Goal: Download file/media

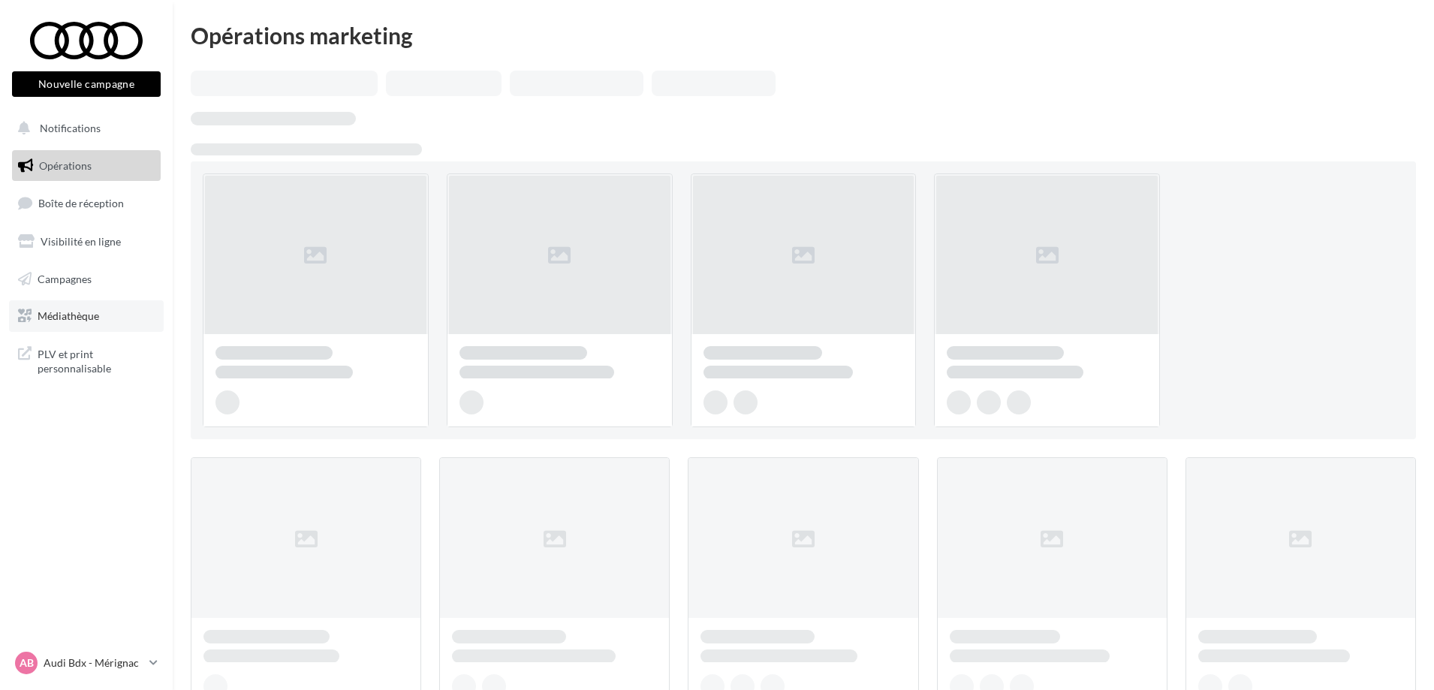
click at [86, 317] on span "Médiathèque" at bounding box center [69, 315] width 62 height 13
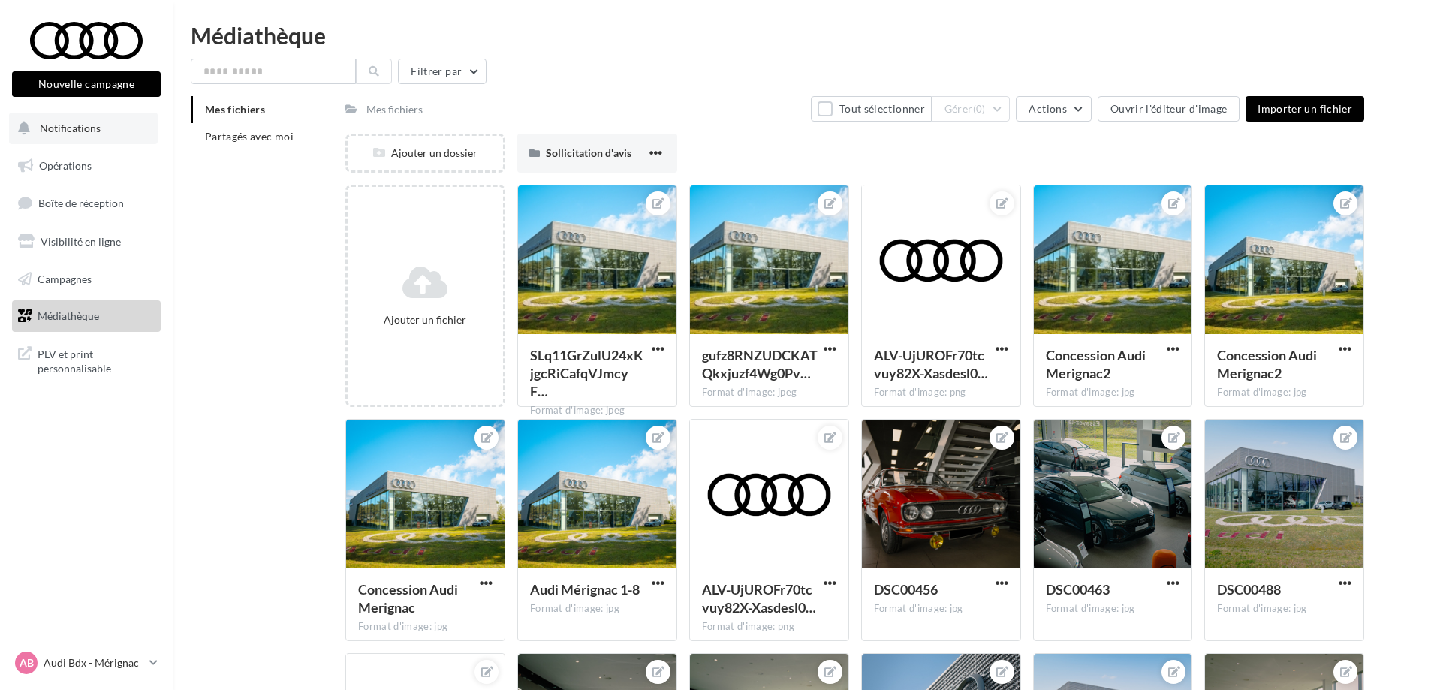
click at [95, 128] on span "Notifications" at bounding box center [70, 128] width 61 height 13
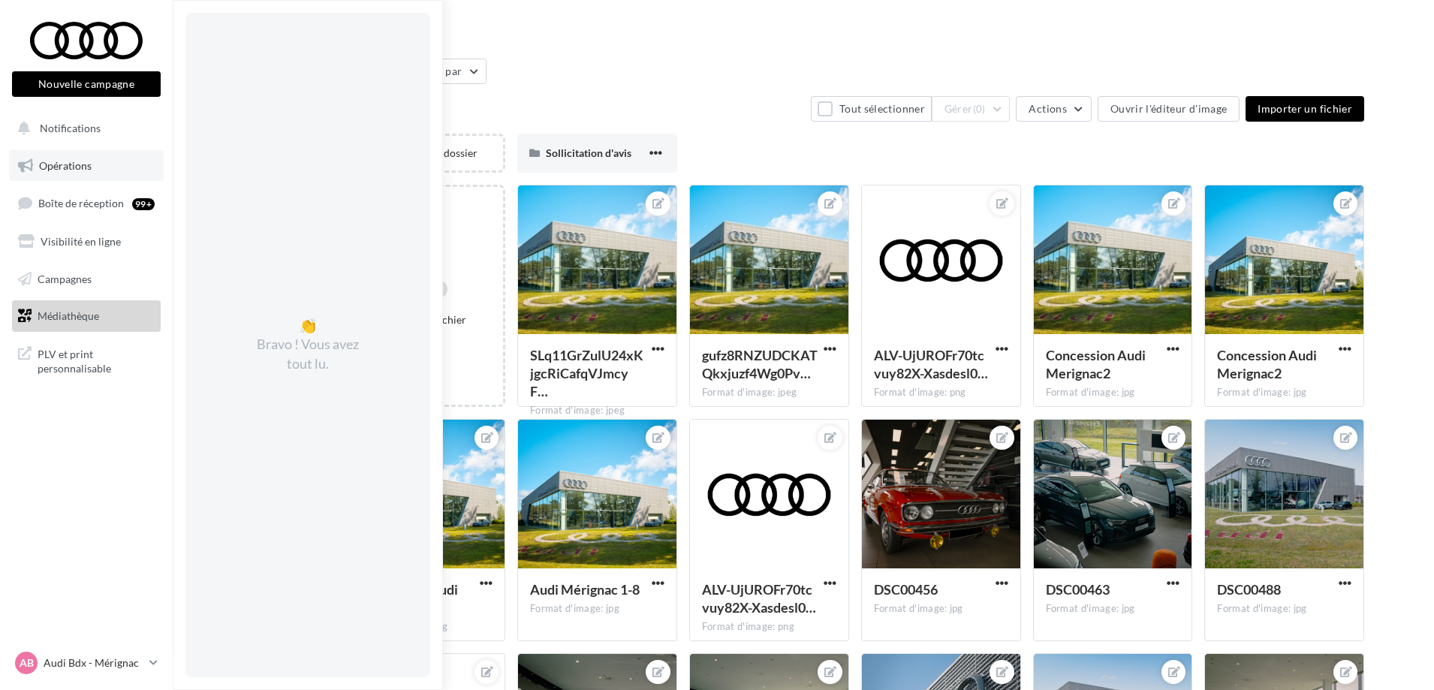
click at [83, 166] on span "Opérations" at bounding box center [65, 165] width 53 height 13
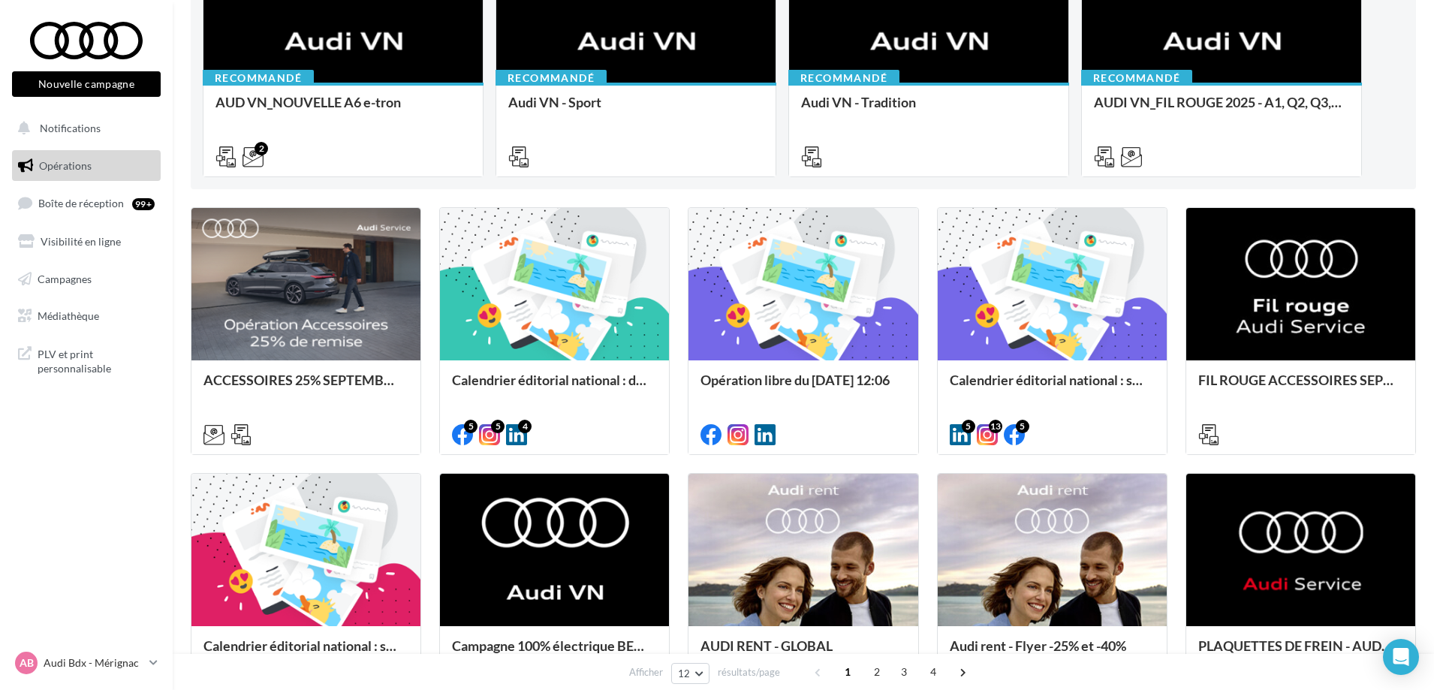
scroll to position [300, 0]
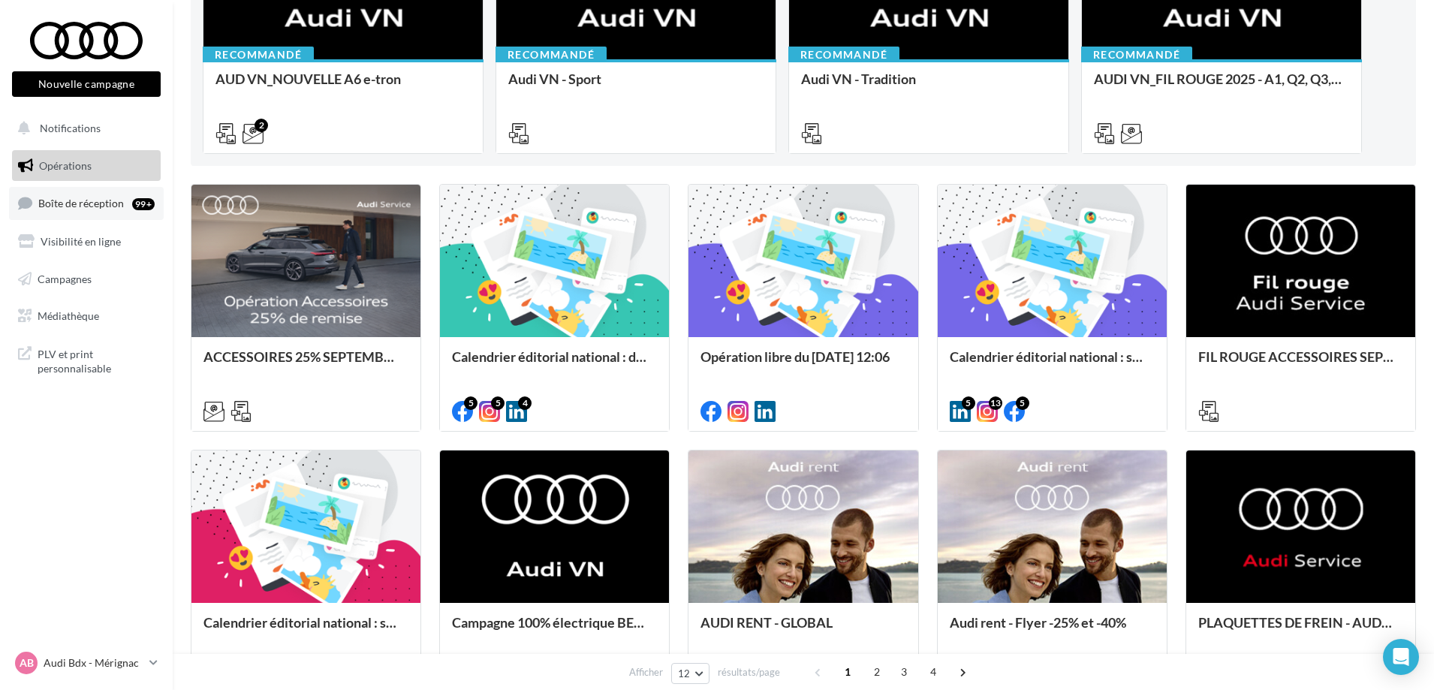
click at [95, 206] on span "Boîte de réception" at bounding box center [81, 203] width 86 height 13
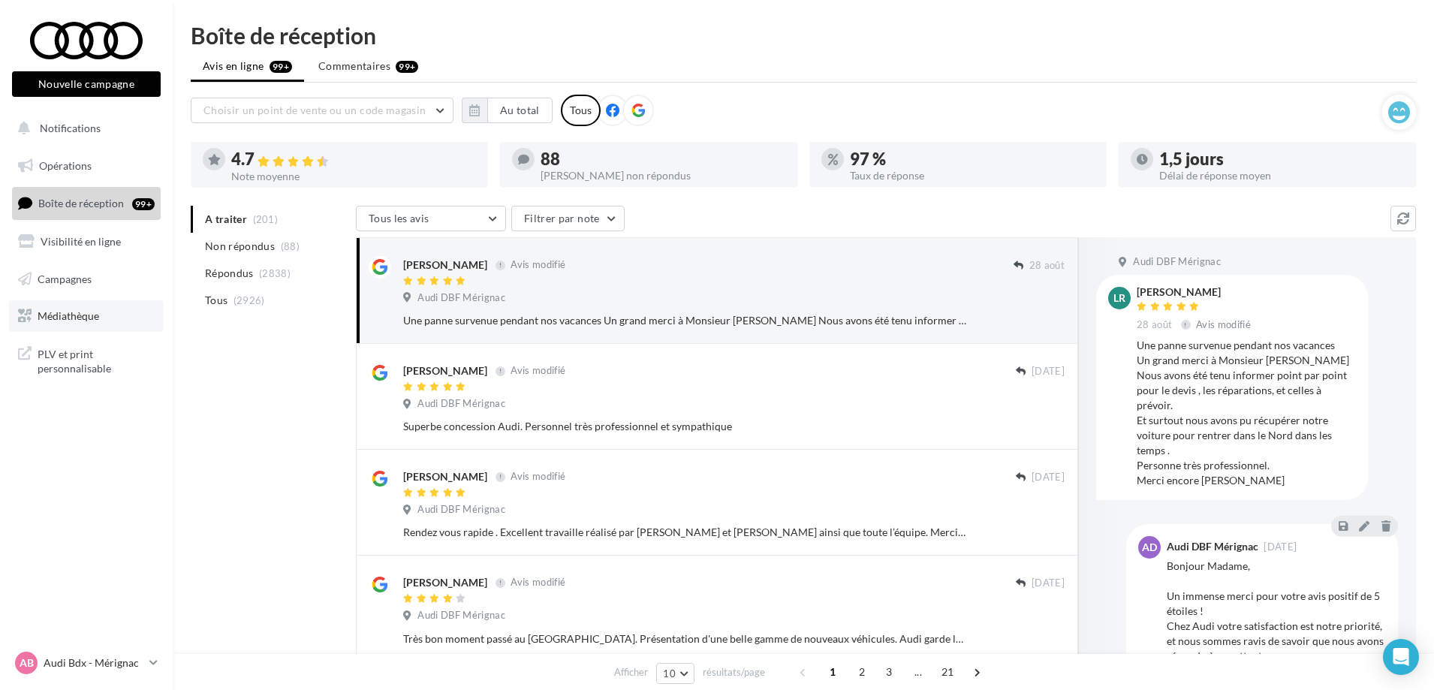
click at [57, 312] on span "Médiathèque" at bounding box center [69, 315] width 62 height 13
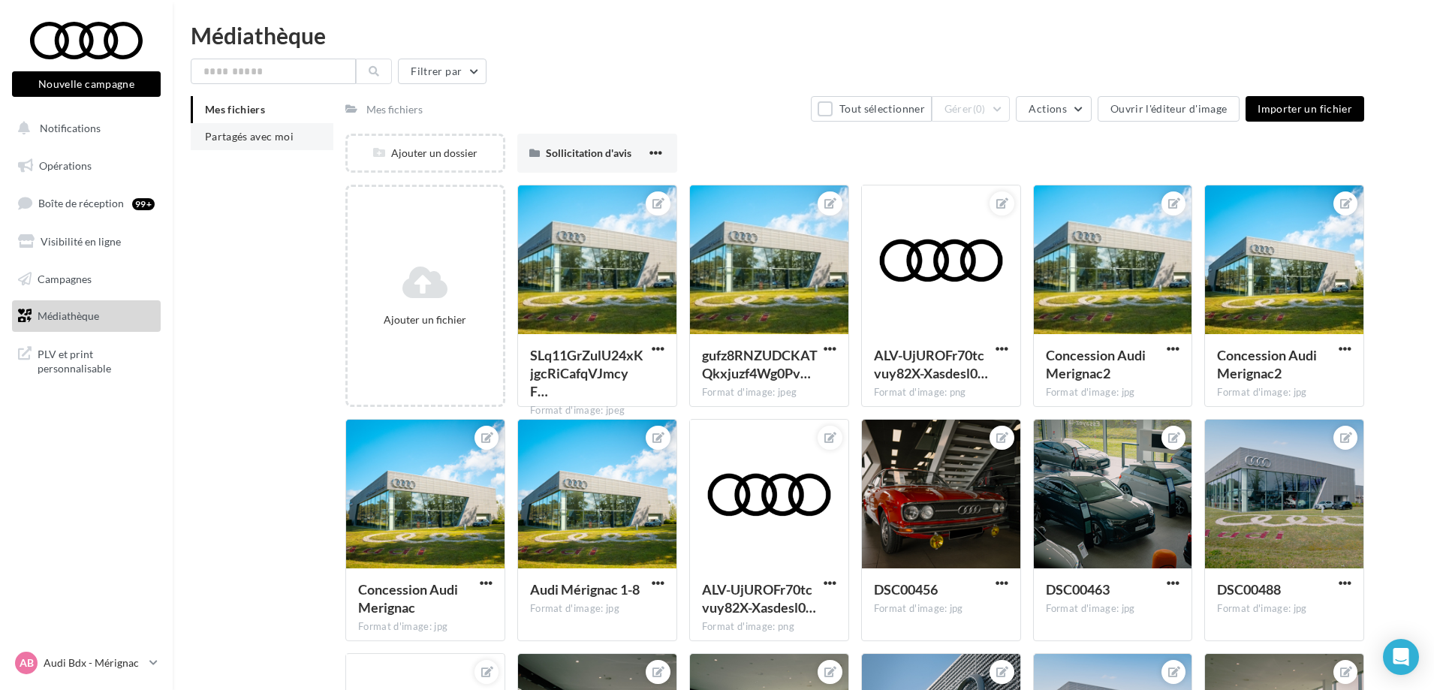
click at [265, 135] on span "Partagés avec moi" at bounding box center [249, 136] width 89 height 13
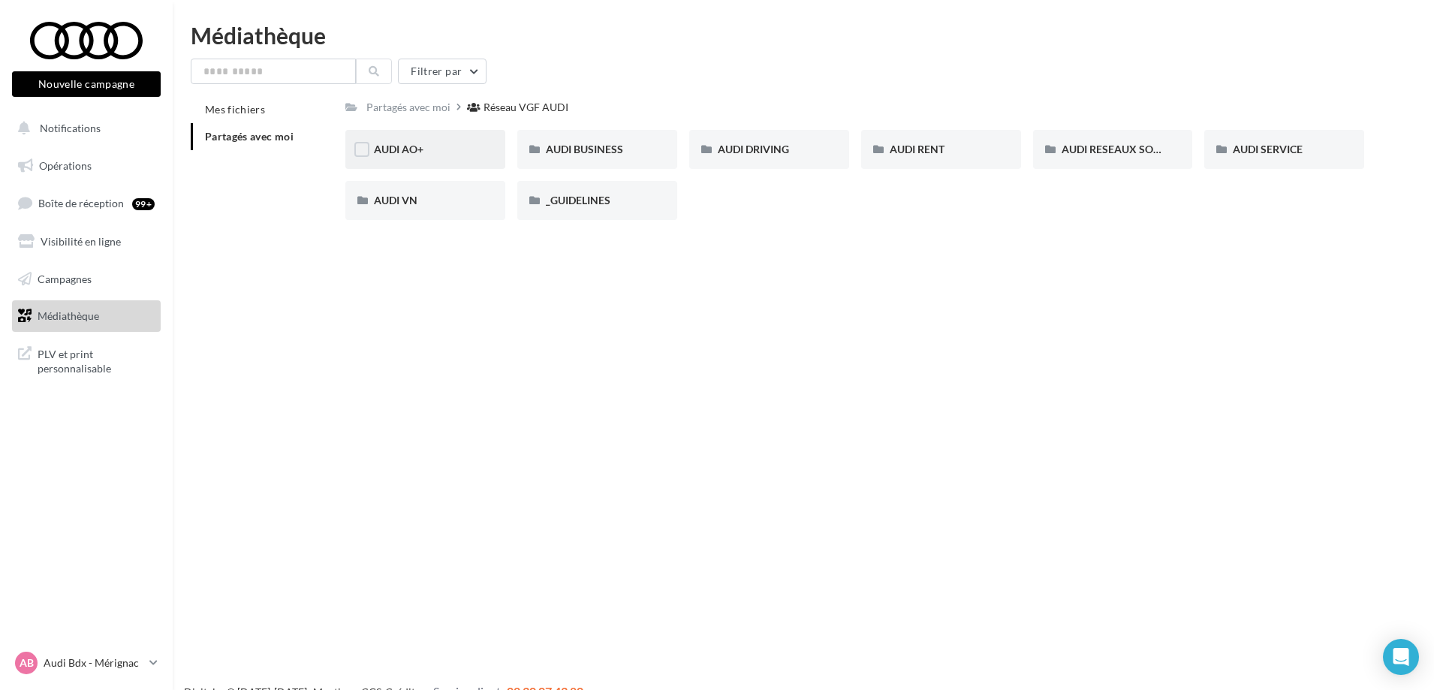
click at [408, 140] on div "AUDI AO+" at bounding box center [425, 149] width 160 height 39
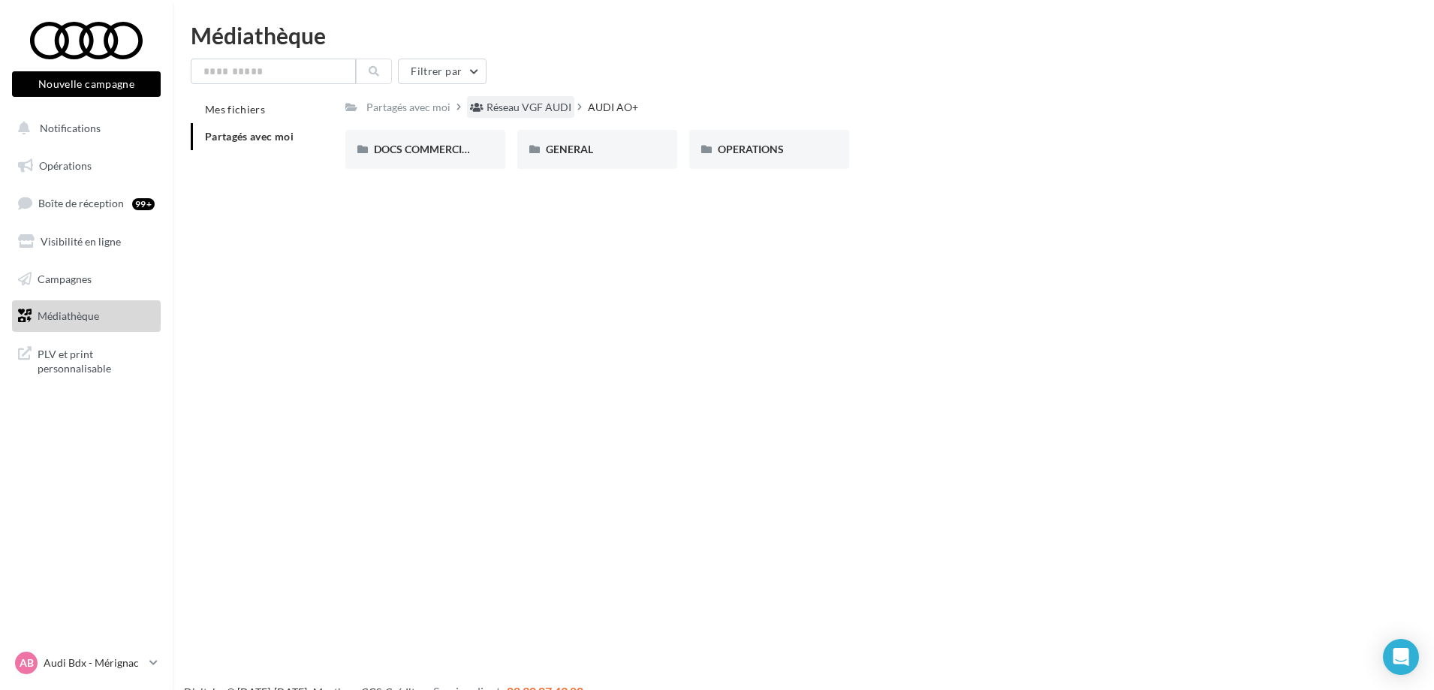
click at [526, 104] on div "Réseau VGF AUDI" at bounding box center [528, 107] width 85 height 15
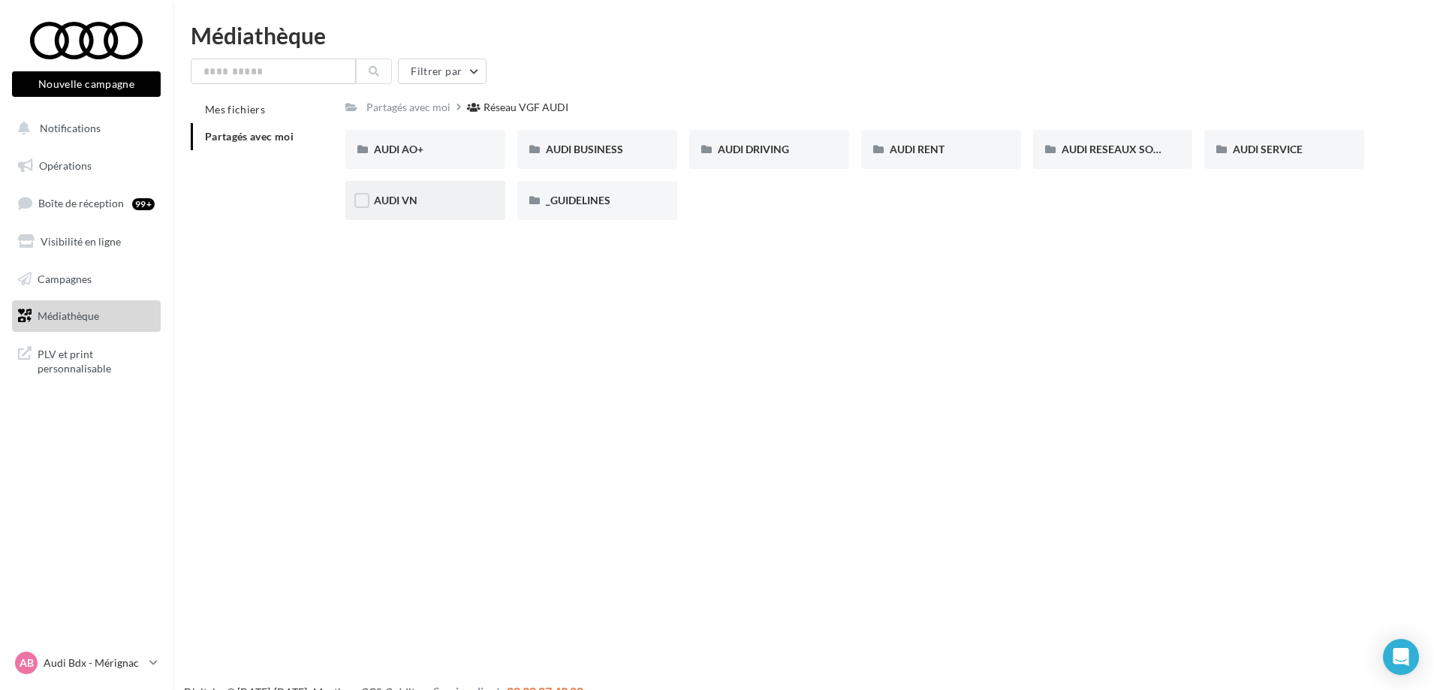
click at [448, 202] on div "AUDI VN" at bounding box center [425, 200] width 103 height 15
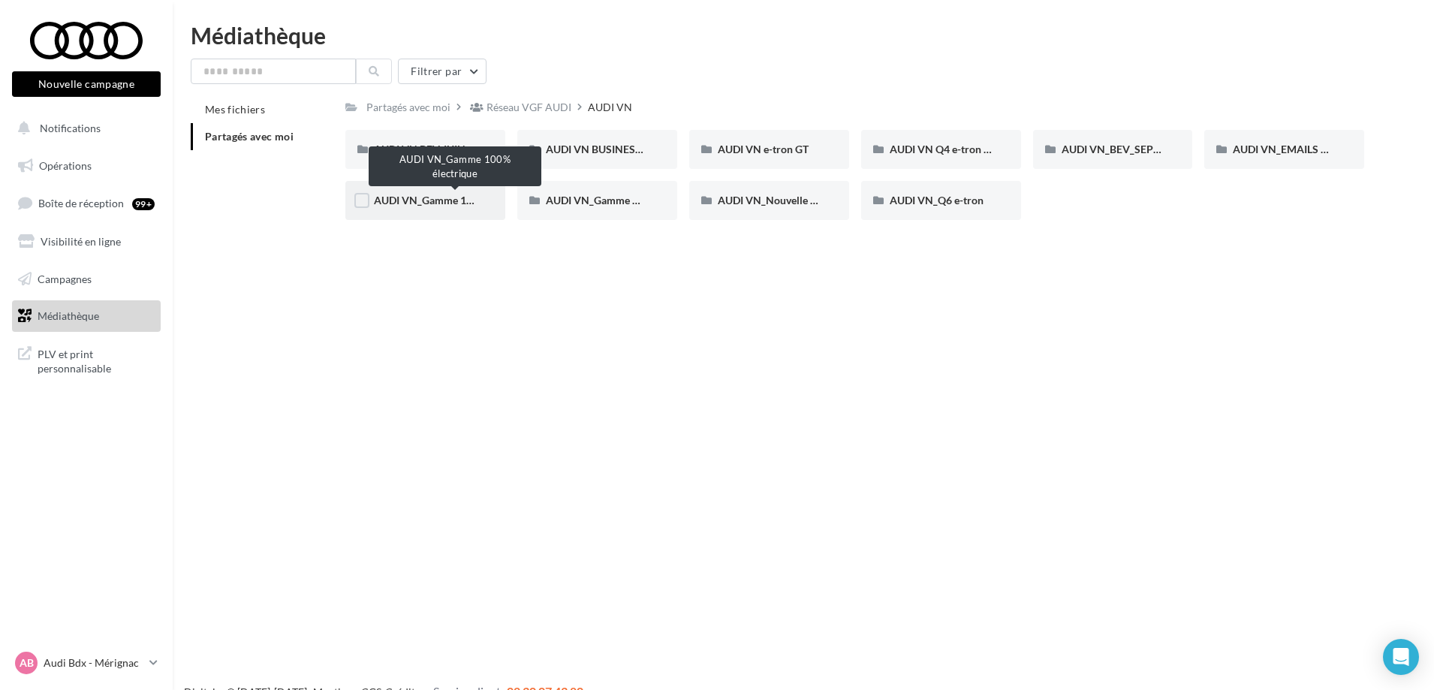
click at [443, 195] on span "AUDI VN_Gamme 100% électrique" at bounding box center [455, 200] width 162 height 13
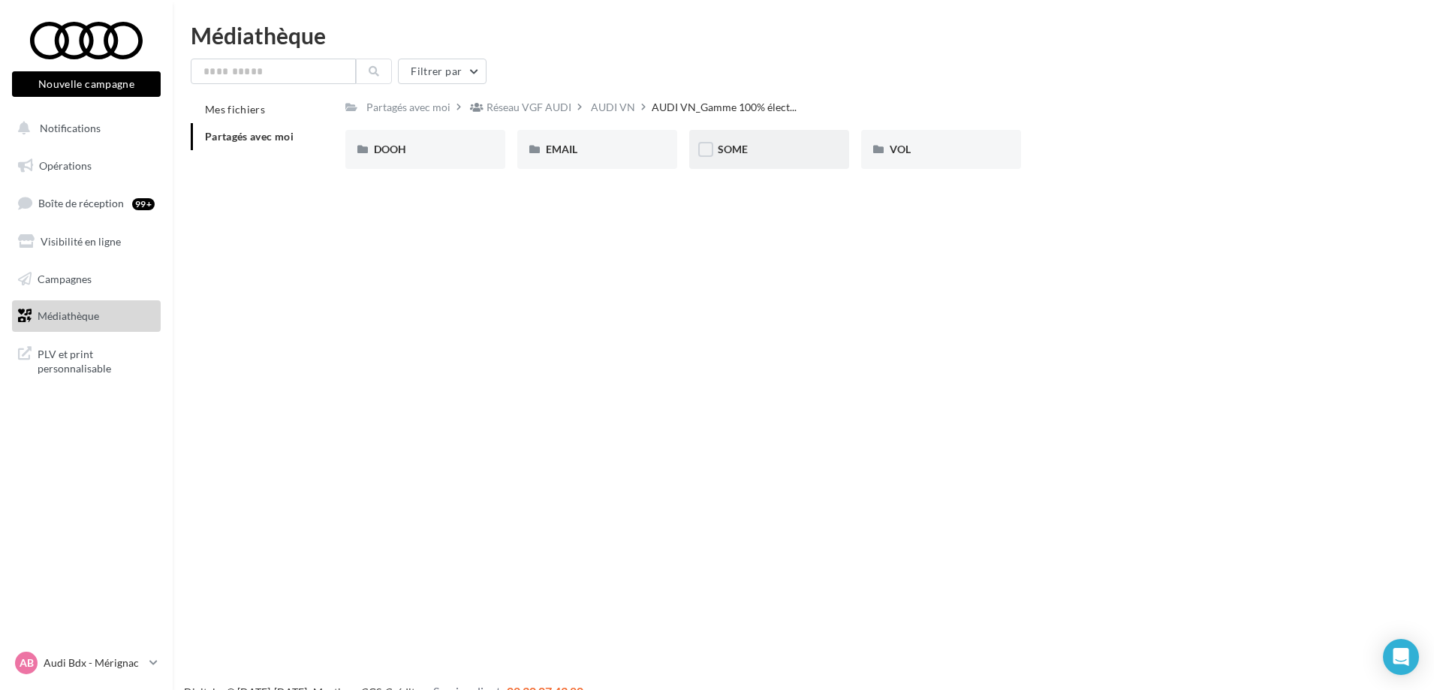
click at [773, 149] on div "SOME" at bounding box center [769, 149] width 103 height 15
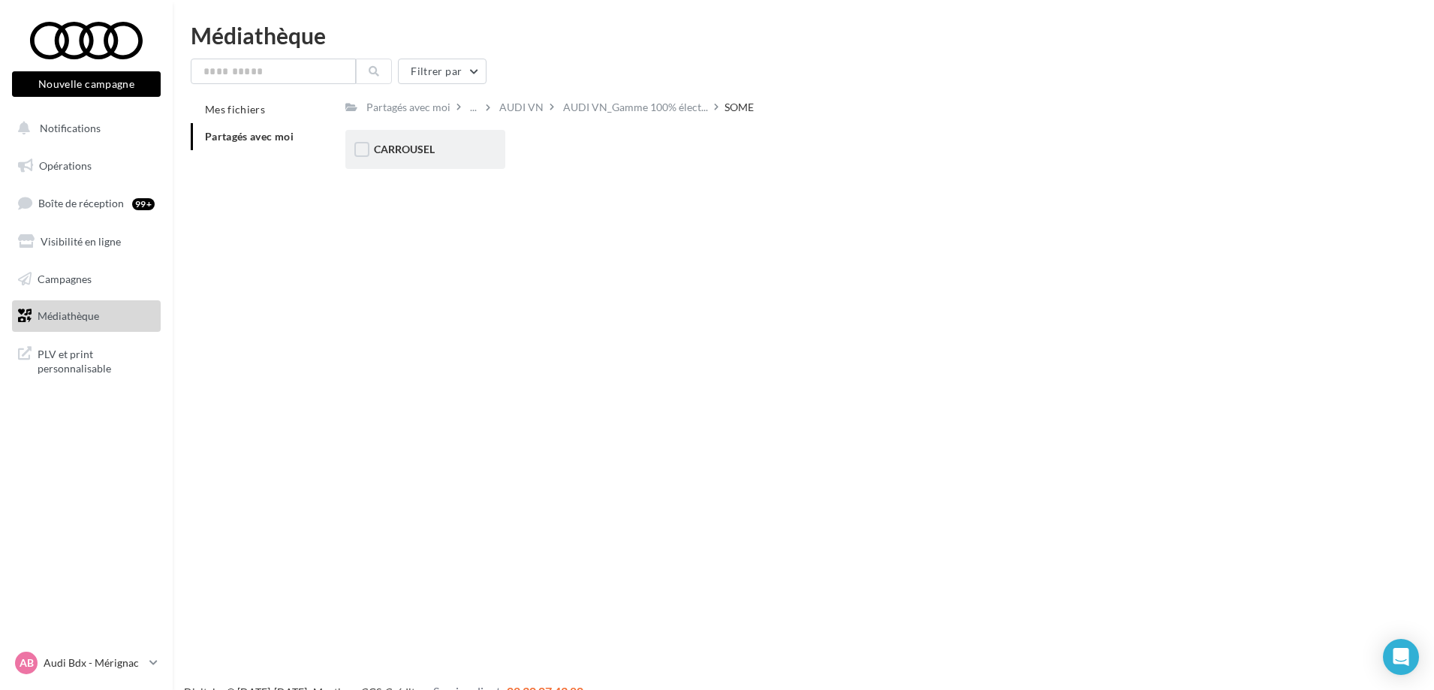
click at [422, 161] on div "CARROUSEL" at bounding box center [425, 149] width 160 height 39
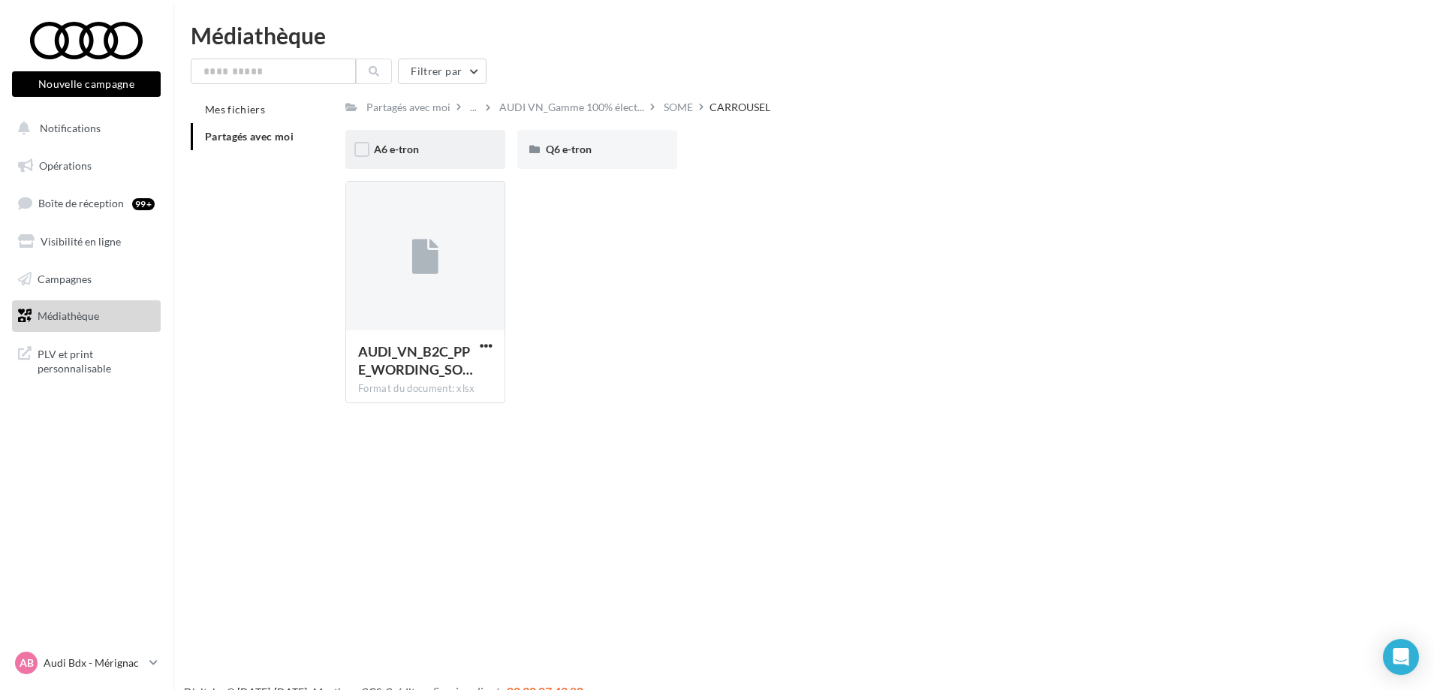
click at [482, 153] on div "A6 e-tron" at bounding box center [425, 149] width 160 height 39
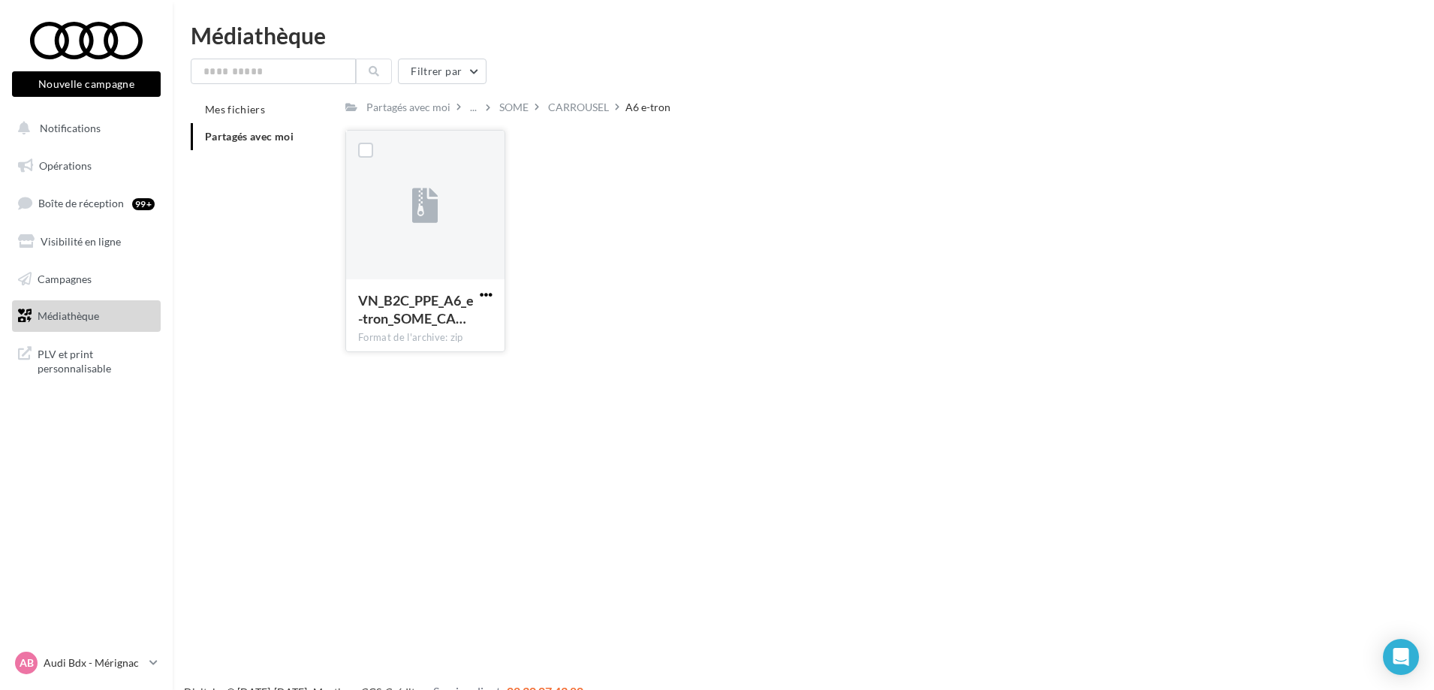
click at [486, 289] on span "button" at bounding box center [486, 294] width 13 height 13
click at [440, 324] on button "Télécharger" at bounding box center [420, 324] width 150 height 39
click at [80, 657] on p "Audi Bdx - Mérignac" at bounding box center [94, 662] width 100 height 15
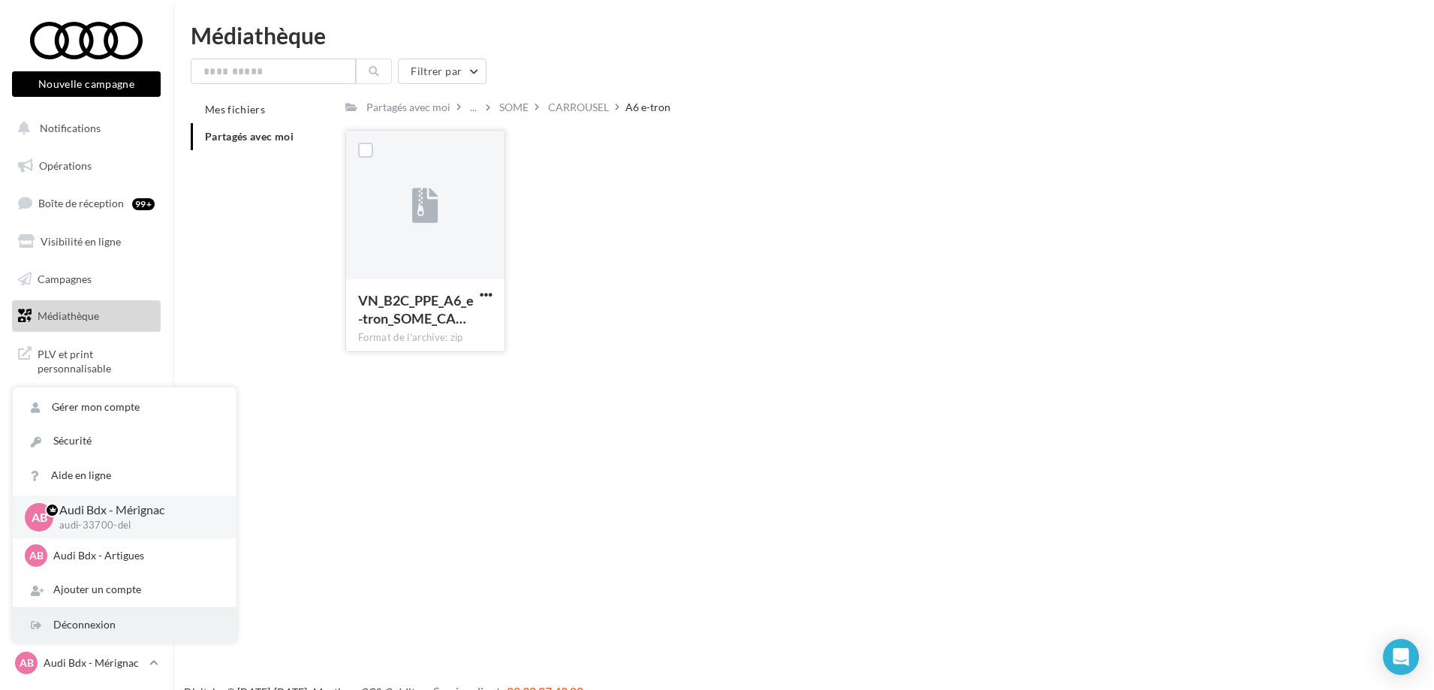
click at [79, 620] on div "Déconnexion" at bounding box center [125, 625] width 224 height 34
